Goal: Transaction & Acquisition: Purchase product/service

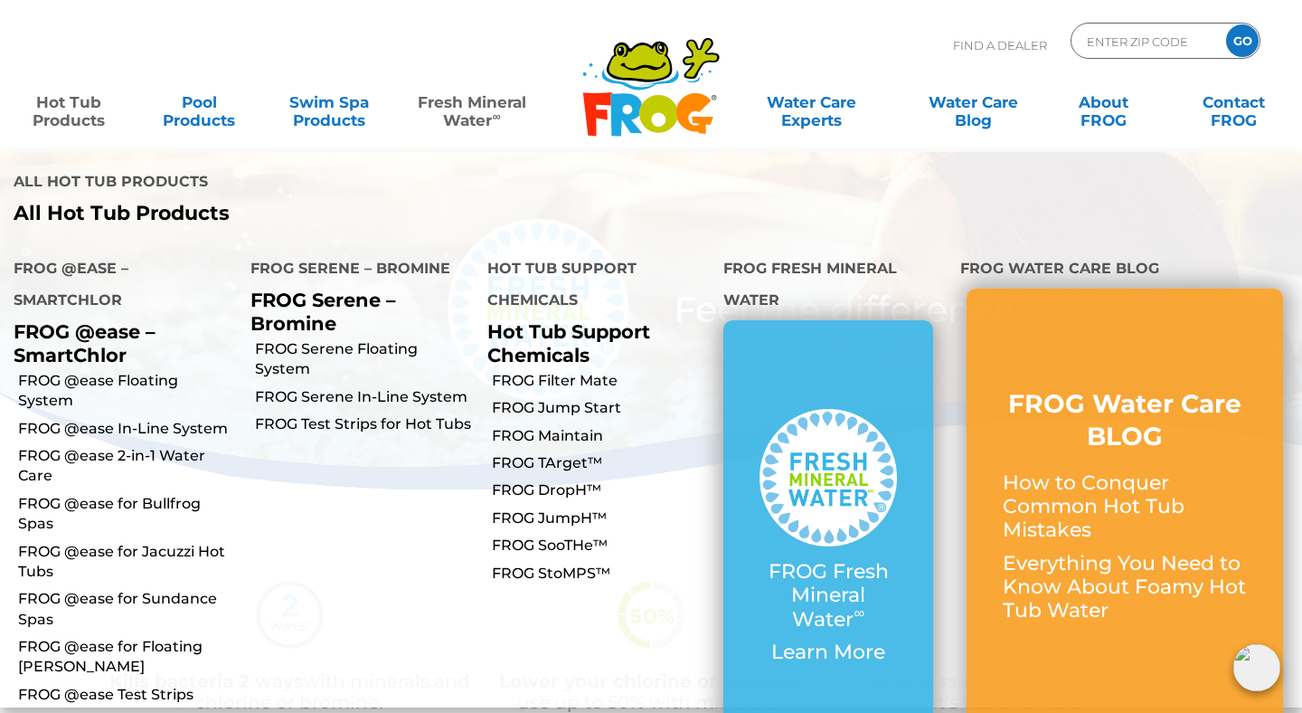
click at [93, 109] on link "Hot Tub Products" at bounding box center [68, 102] width 101 height 36
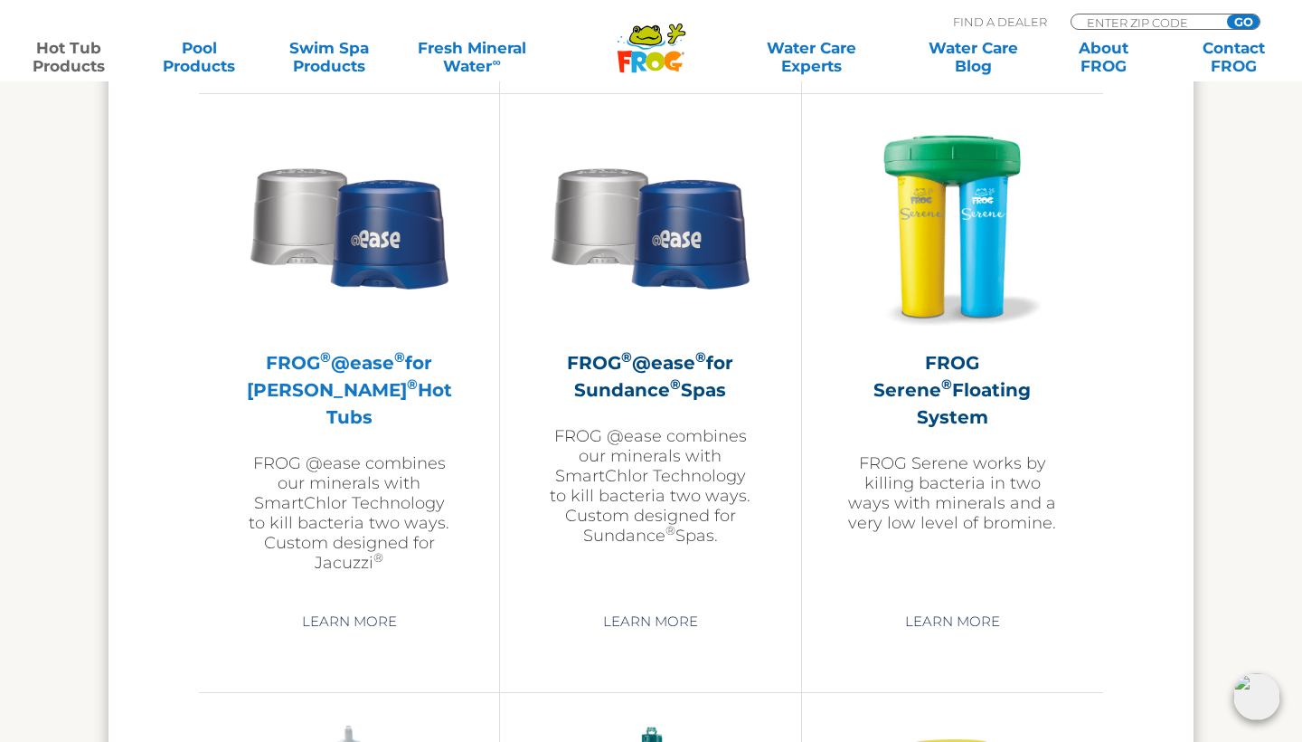
scroll to position [3216, 0]
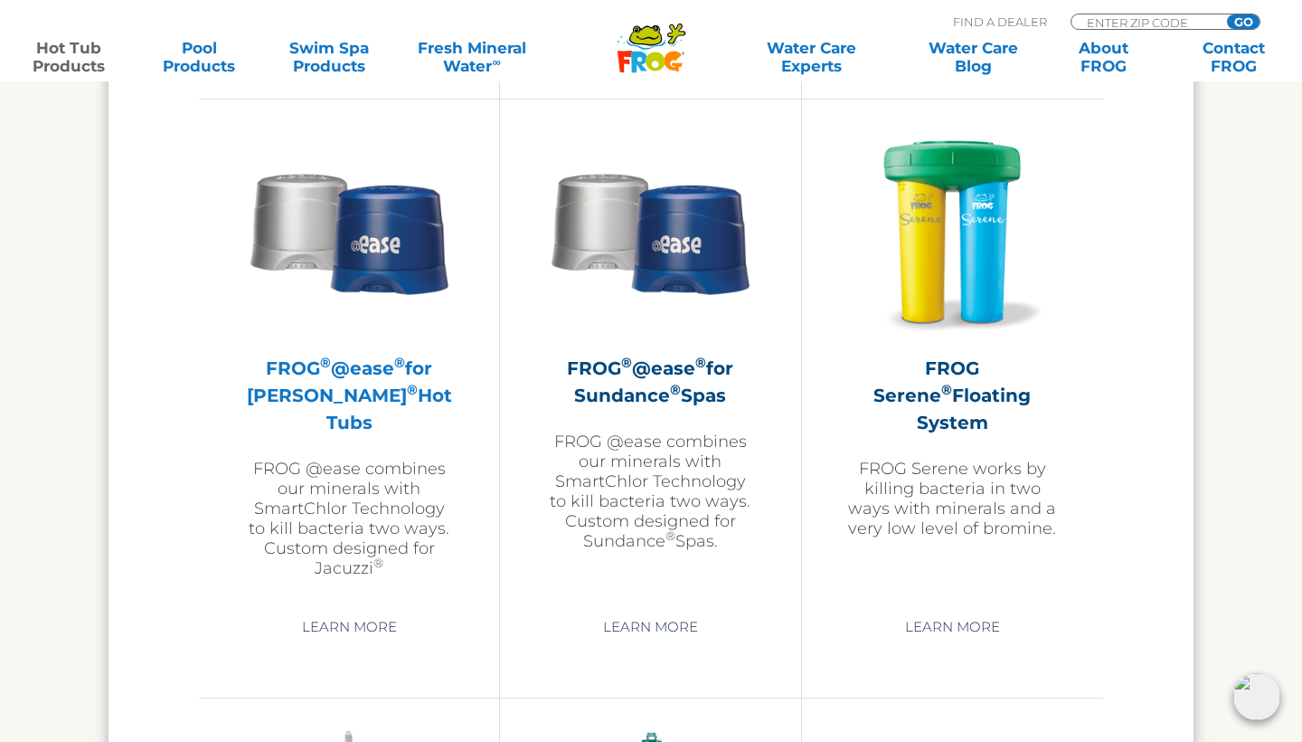
click at [407, 398] on sup "®" at bounding box center [412, 389] width 11 height 17
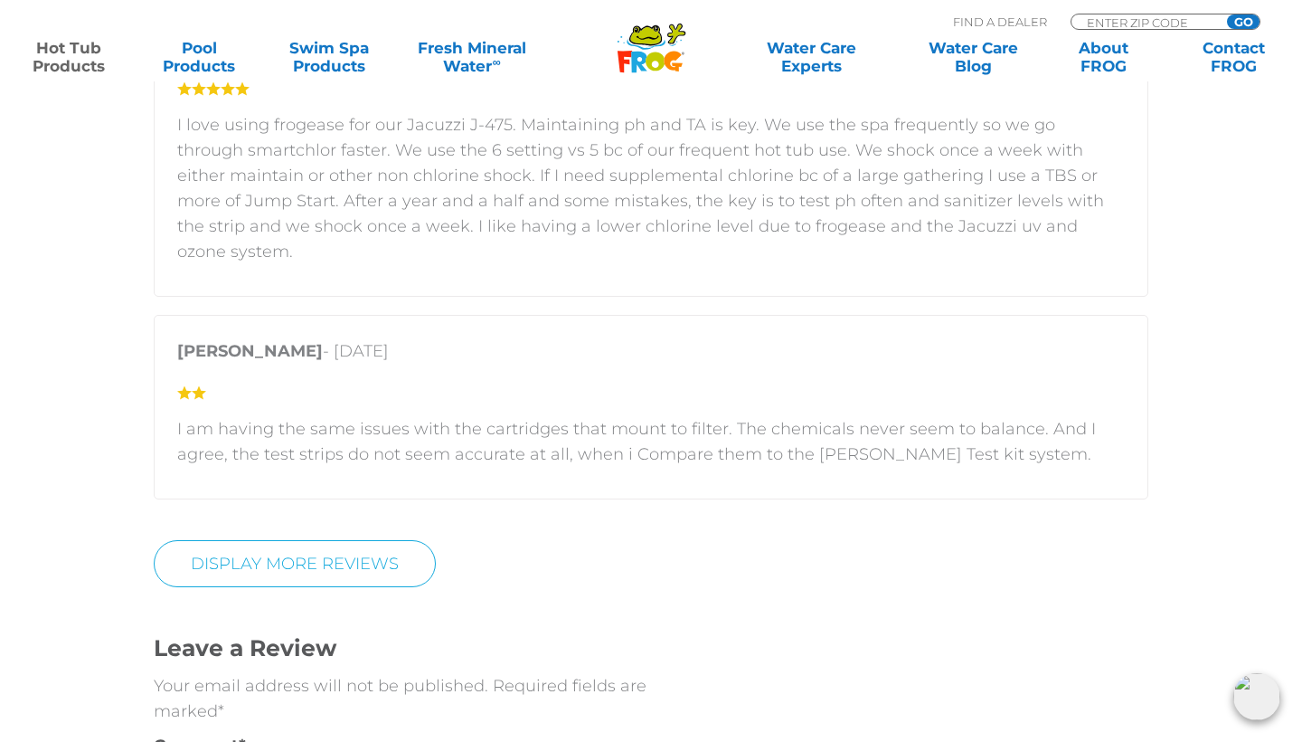
scroll to position [3964, 0]
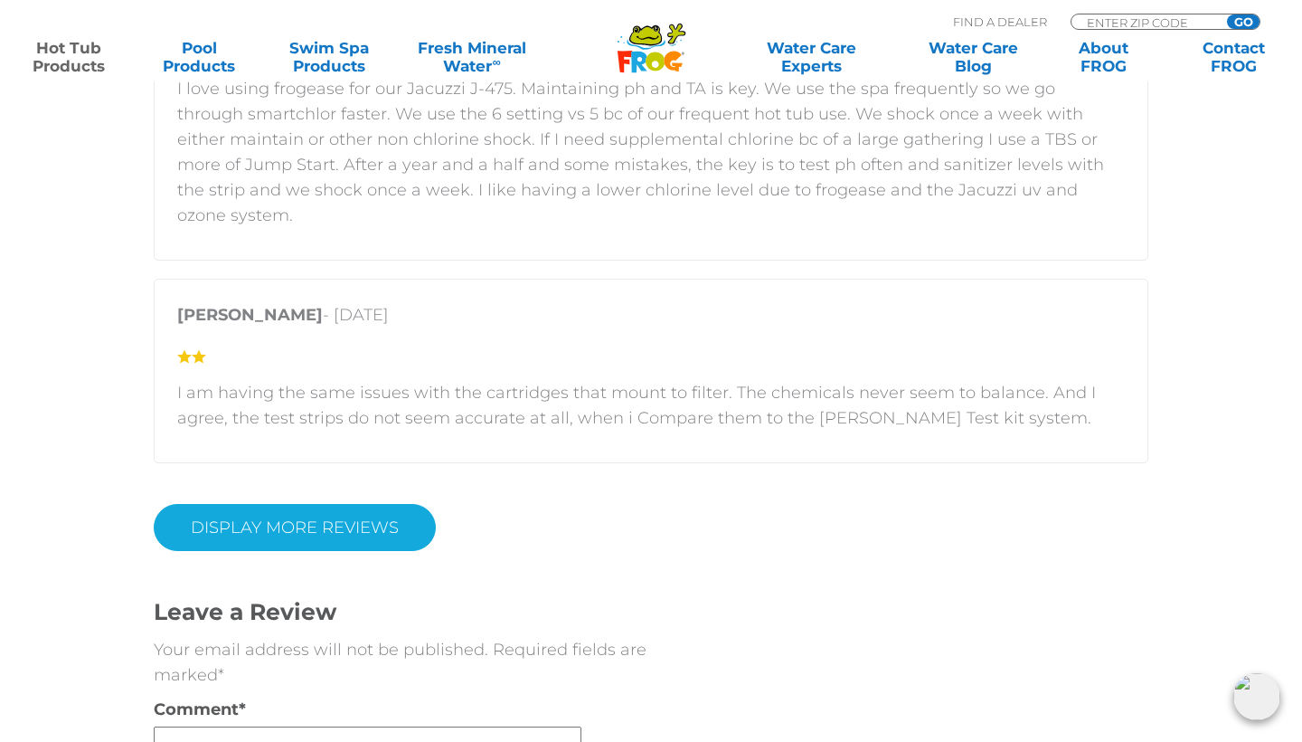
click at [396, 504] on link "Display More Reviews" at bounding box center [295, 527] width 282 height 47
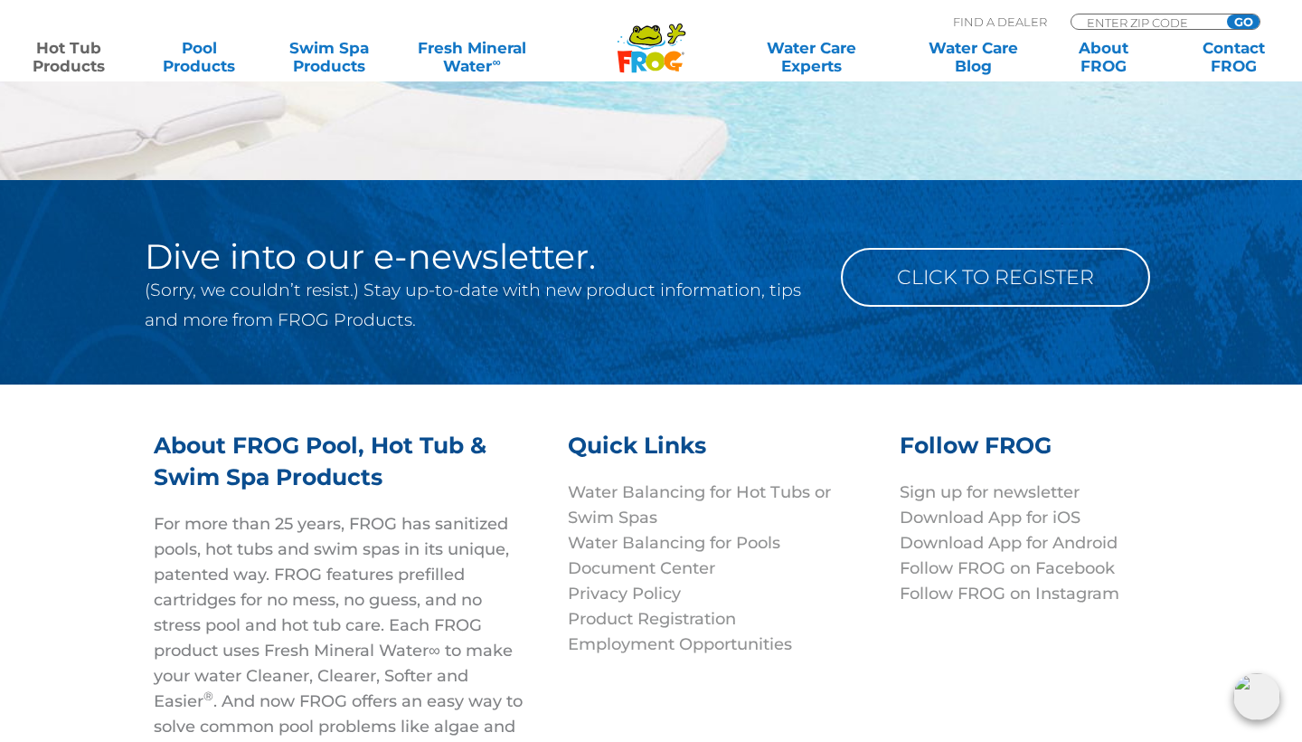
scroll to position [7644, 0]
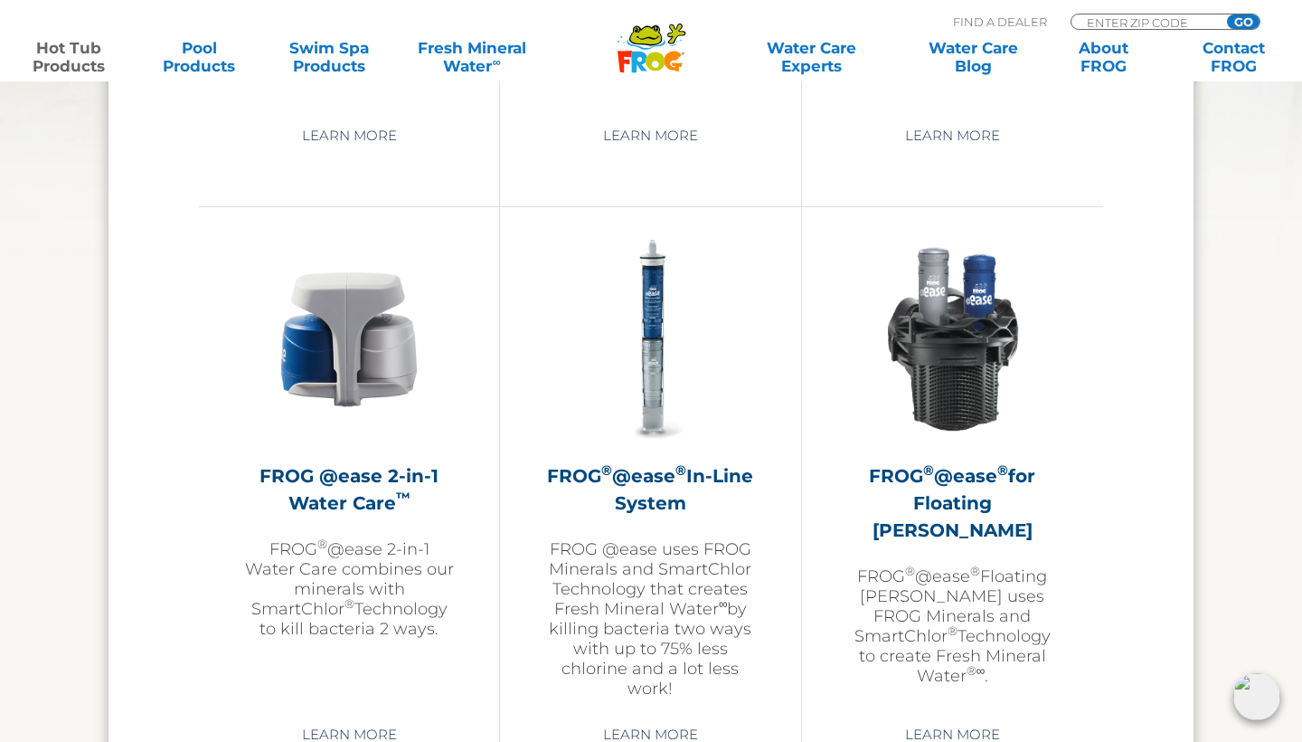
scroll to position [2505, 0]
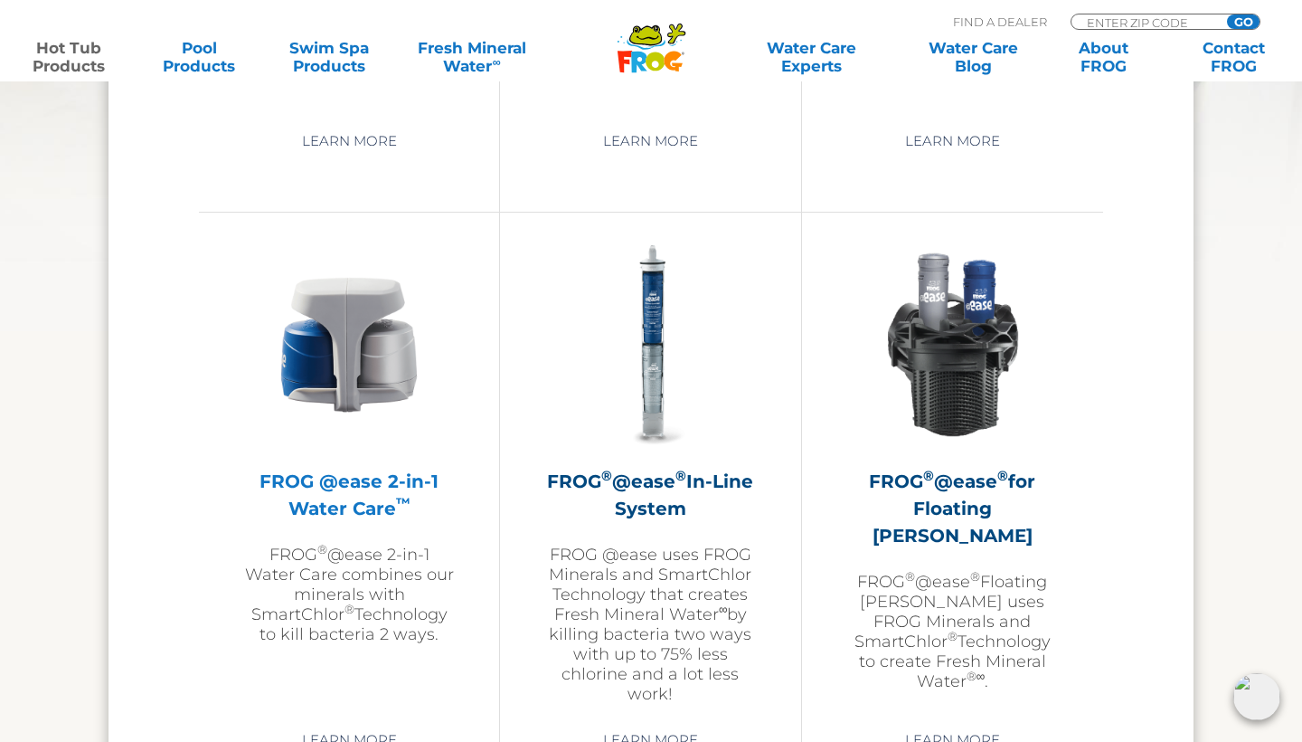
click at [351, 354] on img at bounding box center [349, 345] width 210 height 210
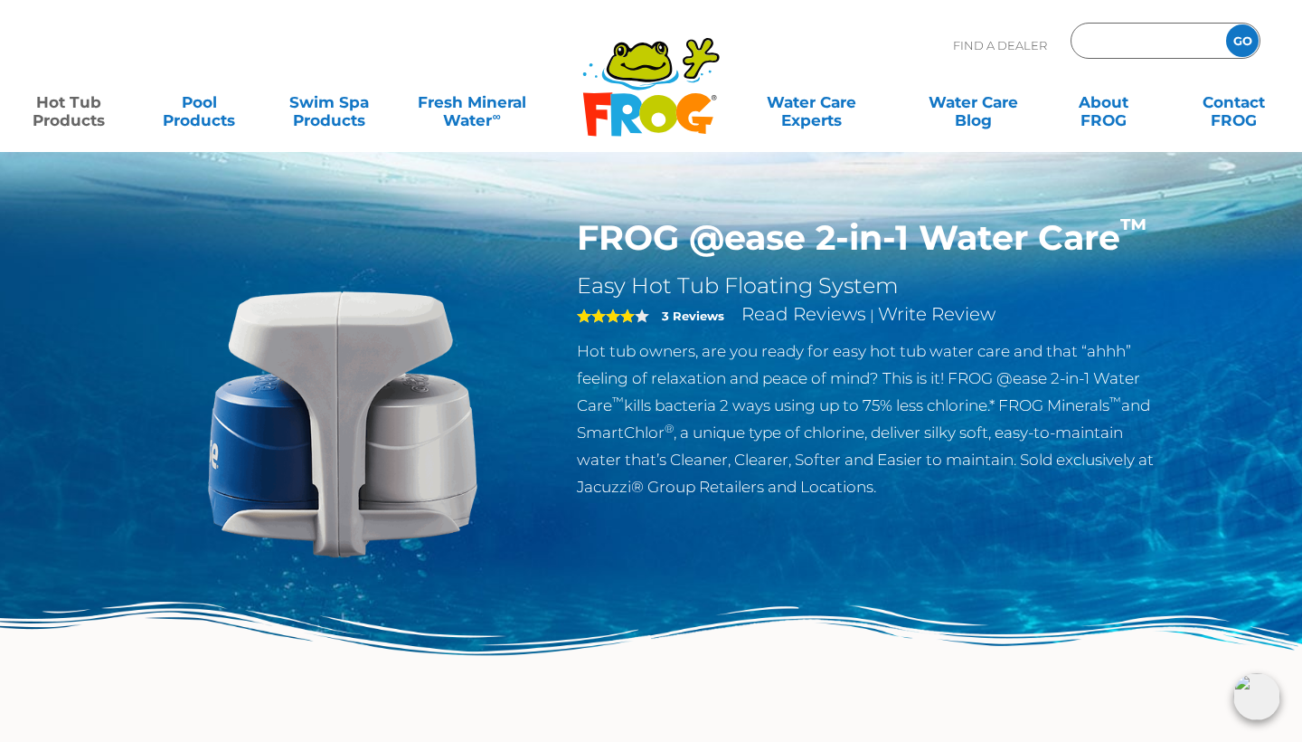
click at [1207, 32] on input "Zip Code Form" at bounding box center [1146, 41] width 122 height 26
type input "40207"
click at [1243, 41] on input "GO" at bounding box center [1242, 40] width 33 height 33
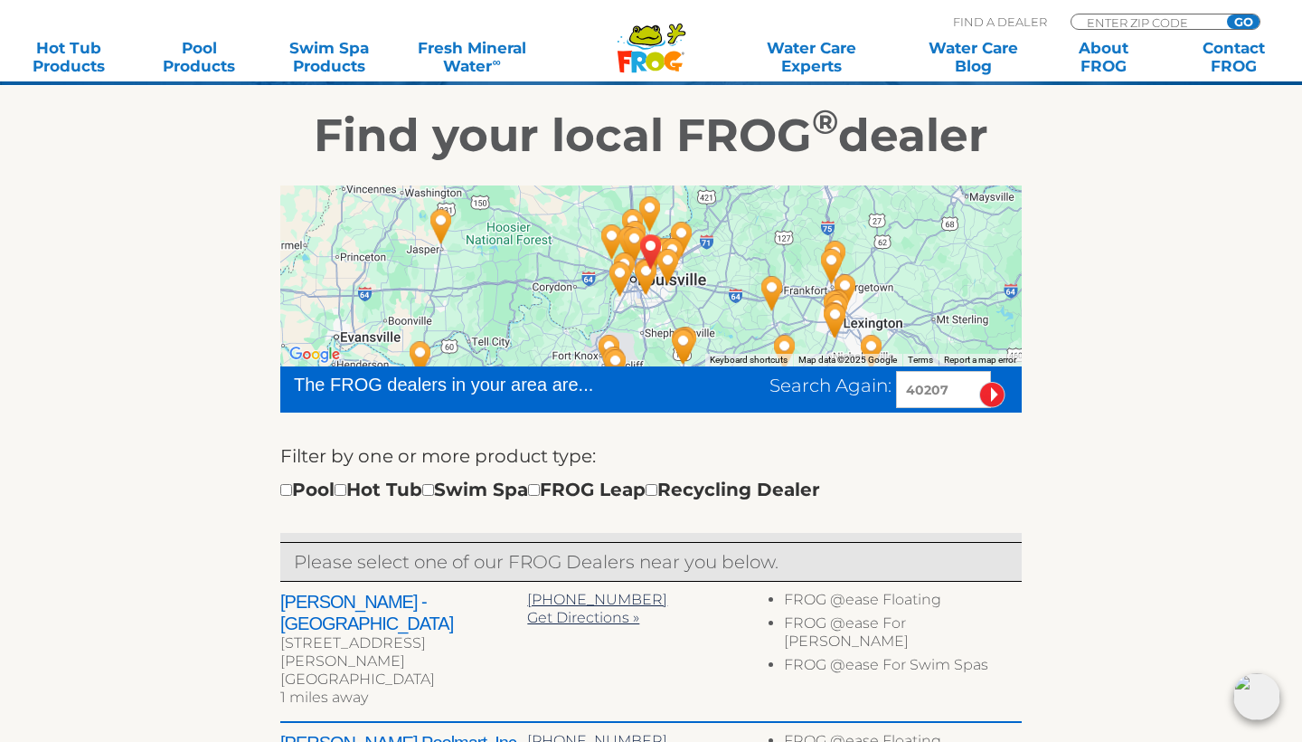
scroll to position [284, 0]
